Goal: Information Seeking & Learning: Learn about a topic

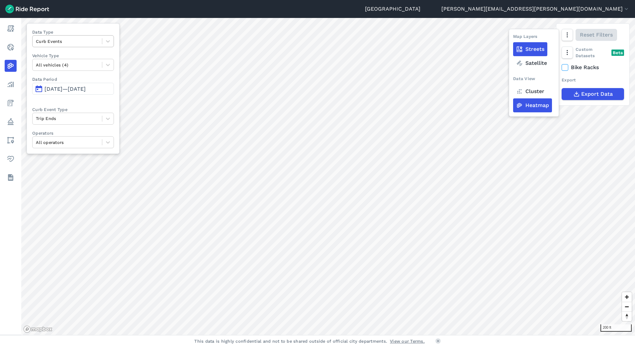
click at [84, 43] on div at bounding box center [67, 42] width 63 height 8
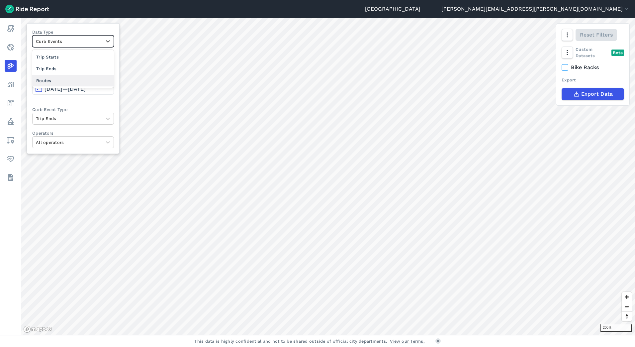
click at [86, 76] on div "Routes" at bounding box center [73, 81] width 82 height 12
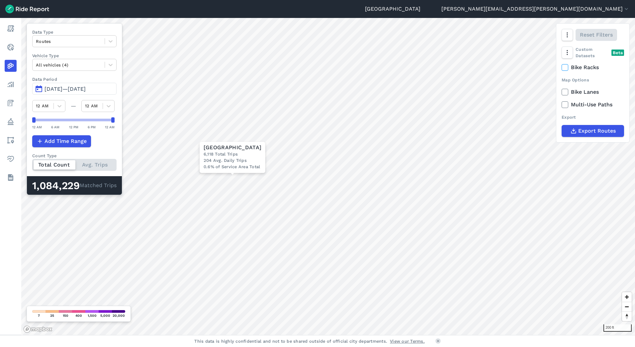
click at [59, 85] on button "Sep 1, 2025—Sep 30, 2025" at bounding box center [74, 89] width 84 height 12
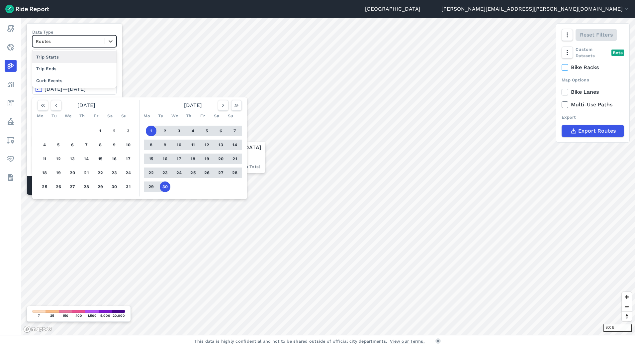
click at [63, 44] on div at bounding box center [68, 42] width 65 height 8
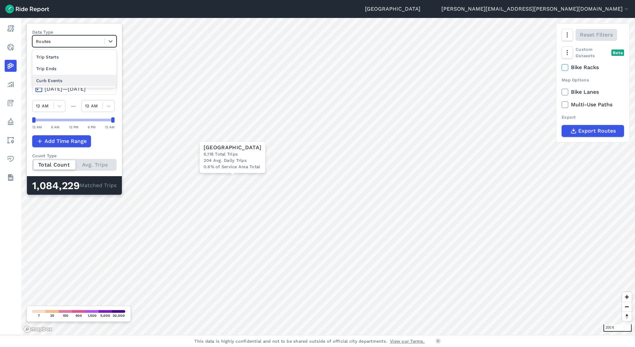
click at [63, 80] on div "Curb Events" at bounding box center [74, 81] width 84 height 12
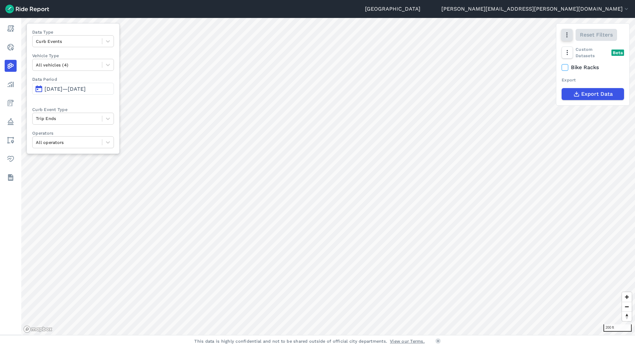
click at [564, 34] on icon "button" at bounding box center [567, 35] width 7 height 7
click at [531, 89] on label "Cluster" at bounding box center [530, 91] width 34 height 14
click at [513, 38] on input "Cluster" at bounding box center [513, 35] width 0 height 4
click at [323, 347] on html "Seattle kim.pearson@seattle.gov Settings Terms Sign Out Report Realtime Heatmap…" at bounding box center [317, 173] width 635 height 347
click at [356, 336] on div "Seattle kim.pearson@seattle.gov Settings Terms Sign Out Report Realtime Heatmap…" at bounding box center [317, 173] width 635 height 347
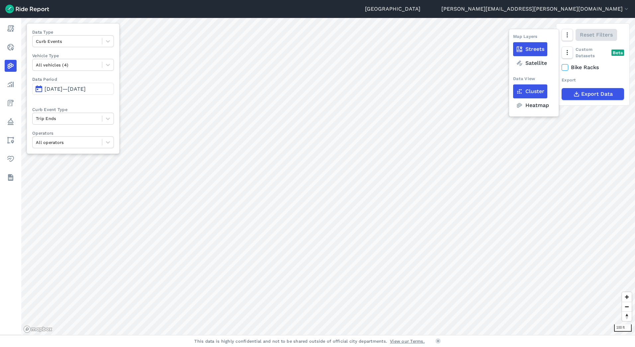
click at [325, 347] on html "Seattle kim.pearson@seattle.gov Settings Terms Sign Out Report Realtime Heatmap…" at bounding box center [317, 173] width 635 height 347
click at [563, 36] on button "button" at bounding box center [567, 35] width 11 height 12
click at [569, 33] on icon "button" at bounding box center [567, 35] width 7 height 7
click at [540, 111] on label "Heatmap" at bounding box center [532, 105] width 39 height 14
click at [513, 38] on input "Heatmap" at bounding box center [513, 35] width 0 height 4
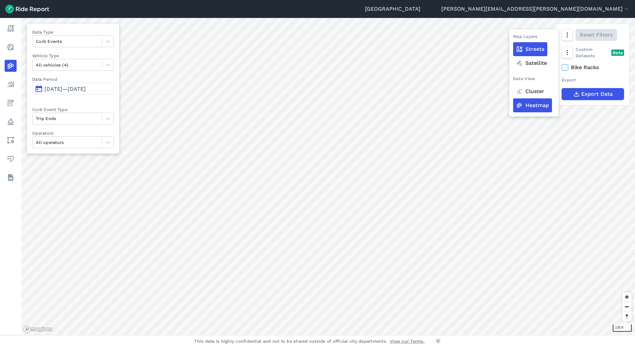
click at [574, 36] on div "Map Layers Streets Satellite Data View Cluster Heatmap Reset Filters" at bounding box center [593, 35] width 73 height 23
click at [569, 34] on icon "button" at bounding box center [567, 35] width 7 height 7
click at [536, 88] on label "Cluster" at bounding box center [530, 91] width 34 height 14
click at [513, 38] on input "Cluster" at bounding box center [513, 35] width 0 height 4
click at [83, 86] on span "Sep 1, 2025—Sep 30, 2025" at bounding box center [65, 89] width 41 height 6
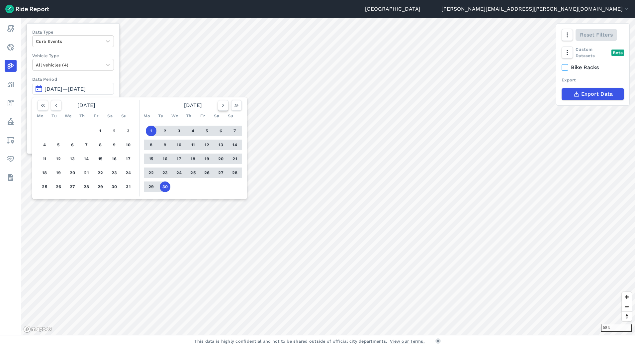
click at [223, 103] on icon "button" at bounding box center [223, 105] width 7 height 7
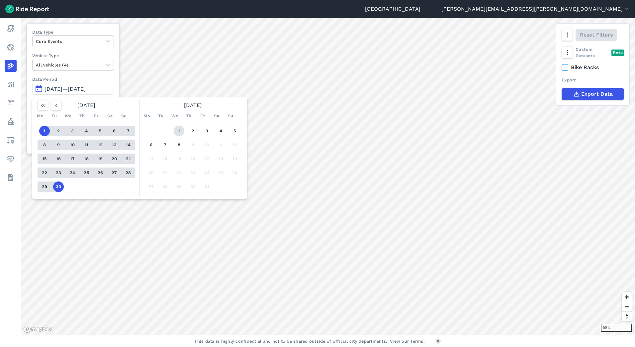
click at [181, 131] on button "1" at bounding box center [179, 131] width 11 height 11
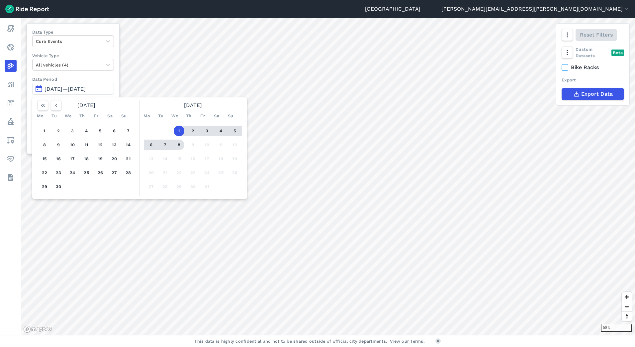
click at [181, 146] on button "8" at bounding box center [179, 145] width 11 height 11
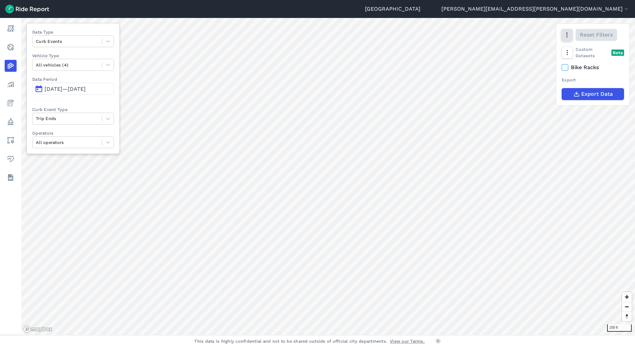
click at [569, 37] on icon "button" at bounding box center [567, 35] width 7 height 7
click at [526, 106] on label "Heatmap" at bounding box center [532, 105] width 39 height 14
click at [513, 38] on input "Heatmap" at bounding box center [513, 35] width 0 height 4
click at [571, 37] on button "button" at bounding box center [567, 35] width 11 height 12
click at [569, 37] on icon "button" at bounding box center [567, 35] width 7 height 7
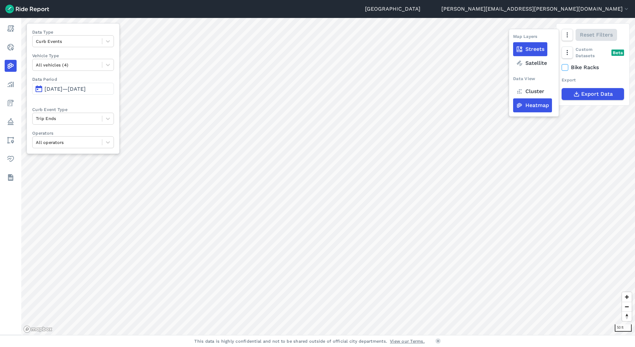
click at [542, 88] on label "Cluster" at bounding box center [530, 91] width 34 height 14
click at [513, 38] on input "Cluster" at bounding box center [513, 35] width 0 height 4
click at [68, 88] on span "Oct 1, 2025—Oct 8, 2025" at bounding box center [65, 89] width 41 height 6
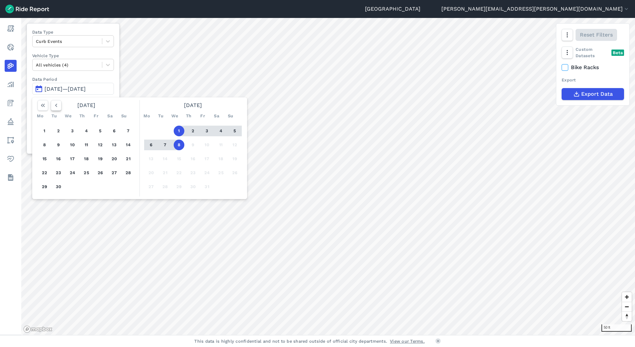
click at [53, 104] on icon "button" at bounding box center [56, 105] width 7 height 7
click at [60, 131] on button "1" at bounding box center [58, 131] width 11 height 11
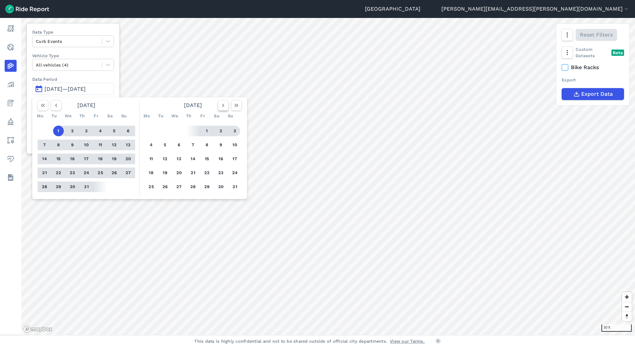
click at [222, 108] on icon "button" at bounding box center [223, 105] width 7 height 7
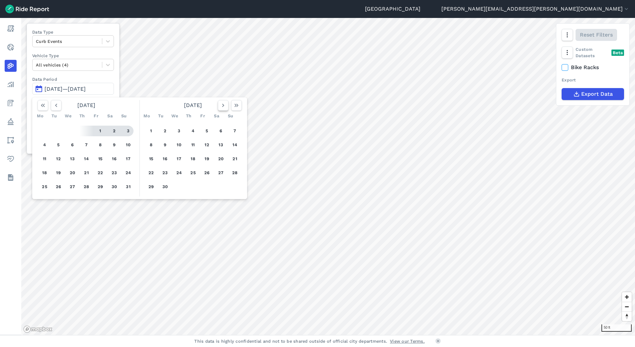
click at [222, 108] on icon "button" at bounding box center [223, 105] width 7 height 7
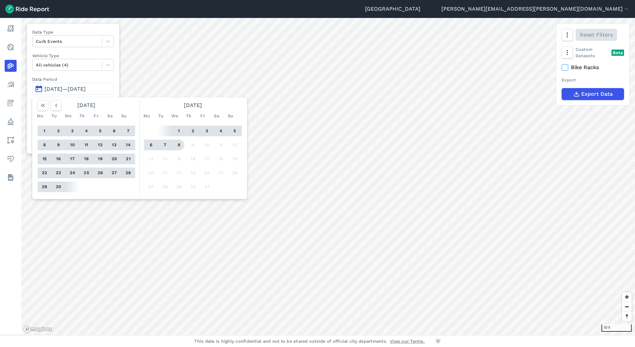
click at [172, 144] on div at bounding box center [178, 145] width 12 height 11
click at [178, 143] on button "8" at bounding box center [179, 145] width 11 height 11
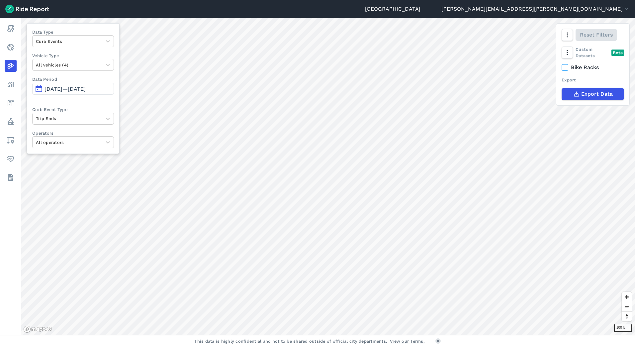
click at [567, 43] on div "Reset Filters" at bounding box center [593, 35] width 73 height 23
click at [570, 32] on icon "button" at bounding box center [567, 35] width 7 height 7
click at [536, 104] on label "Heatmap" at bounding box center [532, 105] width 39 height 14
click at [513, 38] on input "Heatmap" at bounding box center [513, 35] width 0 height 4
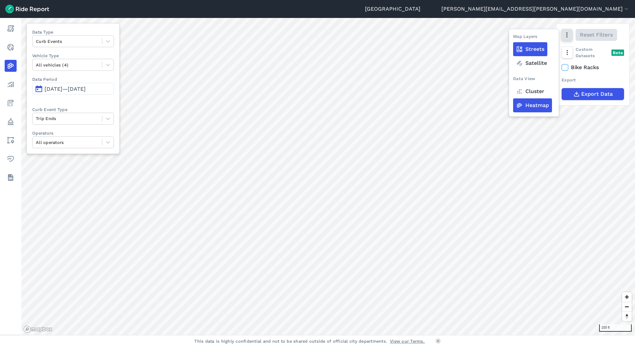
click at [569, 31] on button "button" at bounding box center [567, 35] width 11 height 12
click at [571, 34] on button "button" at bounding box center [567, 35] width 11 height 12
click at [534, 105] on label "Heatmap" at bounding box center [532, 105] width 39 height 14
click at [513, 38] on input "Heatmap" at bounding box center [513, 35] width 0 height 4
click at [567, 37] on use "button" at bounding box center [567, 35] width 1 height 5
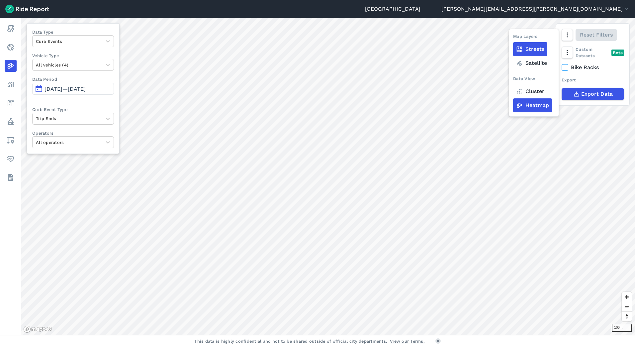
click at [535, 92] on label "Cluster" at bounding box center [530, 91] width 34 height 14
click at [513, 38] on input "Cluster" at bounding box center [513, 35] width 0 height 4
click at [571, 34] on button "button" at bounding box center [567, 35] width 11 height 12
click at [537, 108] on label "Heatmap" at bounding box center [532, 105] width 39 height 14
click at [513, 38] on input "Heatmap" at bounding box center [513, 35] width 0 height 4
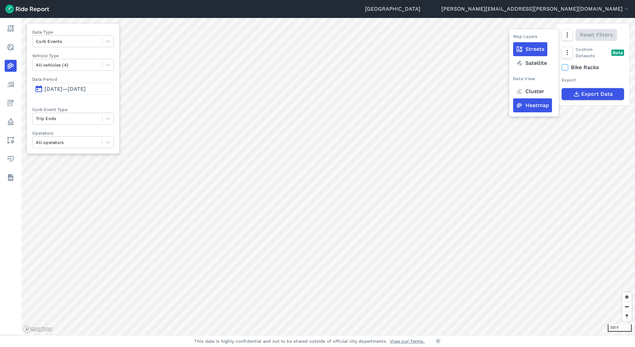
click at [283, 347] on html "Seattle [PERSON_NAME][EMAIL_ADDRESS][PERSON_NAME][DOMAIN_NAME] Settings Terms S…" at bounding box center [317, 173] width 635 height 347
click at [269, 347] on html "Seattle [PERSON_NAME][EMAIL_ADDRESS][PERSON_NAME][DOMAIN_NAME] Settings Terms S…" at bounding box center [317, 173] width 635 height 347
click at [350, 336] on div "Seattle [PERSON_NAME][EMAIL_ADDRESS][PERSON_NAME][DOMAIN_NAME] Settings Terms S…" at bounding box center [317, 173] width 635 height 347
click at [367, 347] on html "Seattle [PERSON_NAME][EMAIL_ADDRESS][PERSON_NAME][DOMAIN_NAME] Settings Terms S…" at bounding box center [317, 173] width 635 height 347
click at [369, 347] on html "Seattle [PERSON_NAME][EMAIL_ADDRESS][PERSON_NAME][DOMAIN_NAME] Settings Terms S…" at bounding box center [317, 173] width 635 height 347
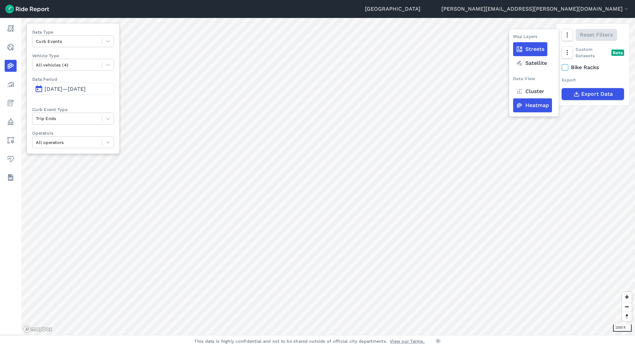
click at [298, 346] on div "Seattle [PERSON_NAME][EMAIL_ADDRESS][PERSON_NAME][DOMAIN_NAME] Settings Terms S…" at bounding box center [317, 173] width 635 height 347
click at [62, 43] on div at bounding box center [67, 42] width 63 height 8
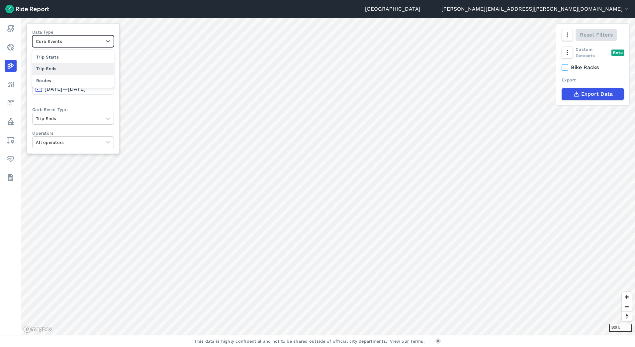
click at [66, 66] on div "Trip Ends" at bounding box center [73, 69] width 82 height 12
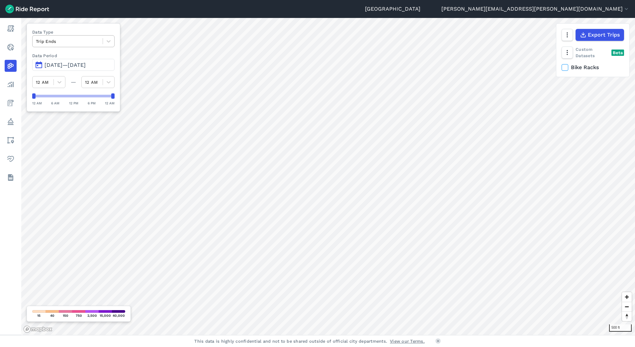
click at [39, 42] on div at bounding box center [67, 42] width 63 height 8
click at [48, 67] on div "Routes" at bounding box center [73, 69] width 82 height 12
